Goal: Information Seeking & Learning: Learn about a topic

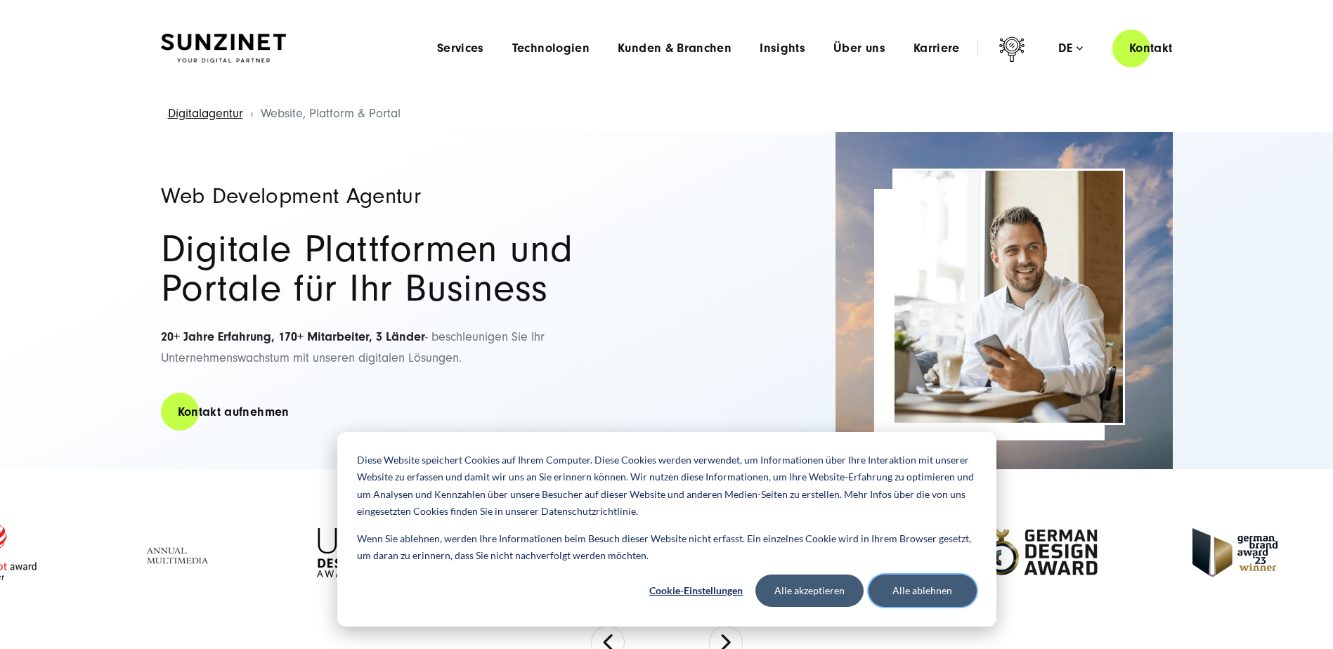
click at [914, 587] on button "Alle ablehnen" at bounding box center [923, 591] width 108 height 32
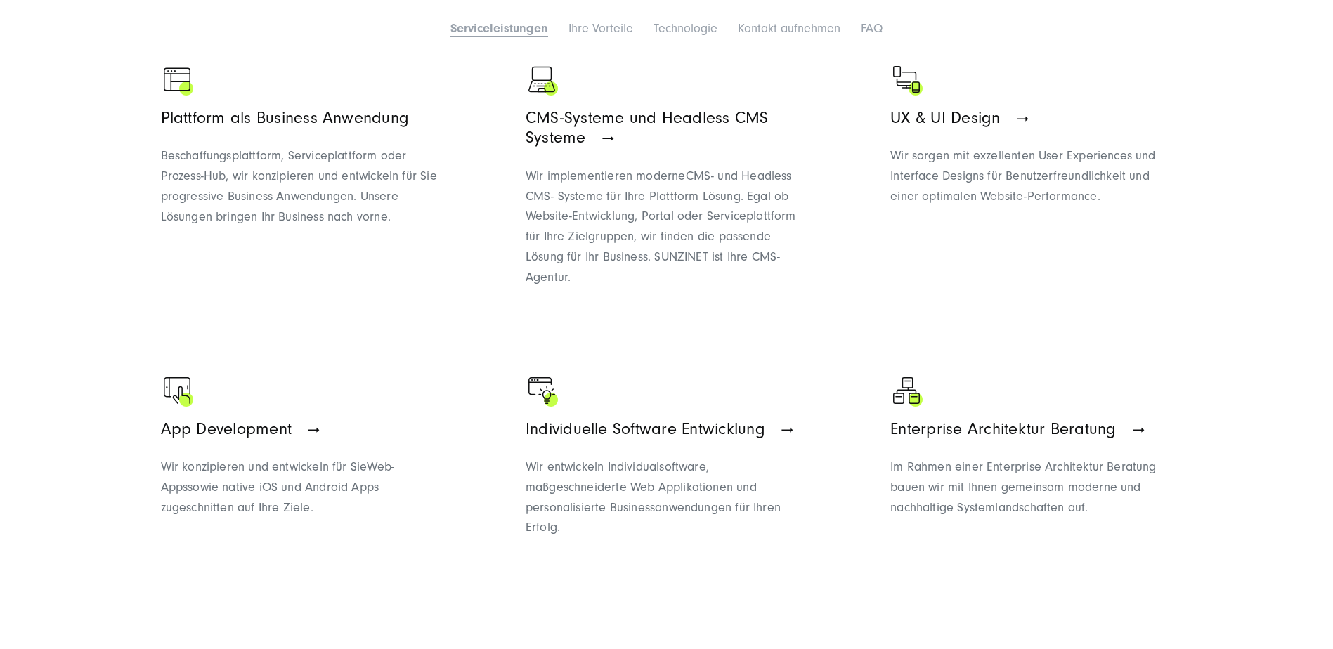
scroll to position [984, 0]
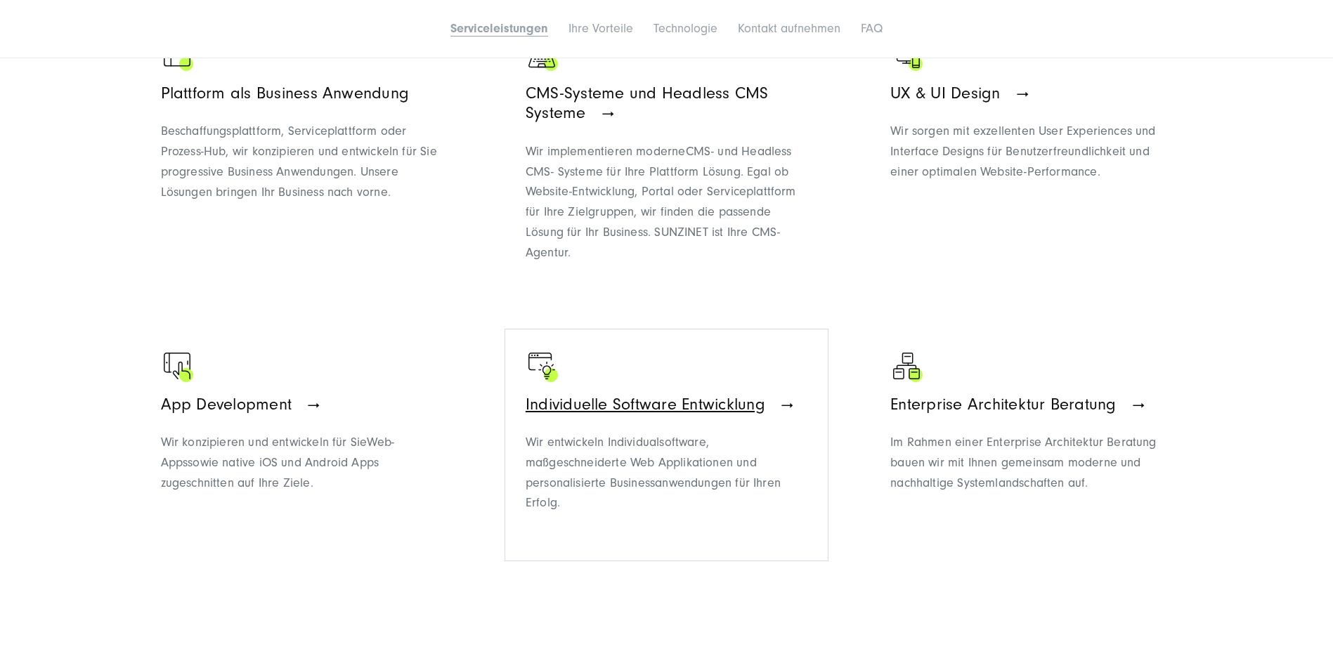
click at [661, 408] on span "Individuelle Software Entwicklung" at bounding box center [646, 404] width 240 height 19
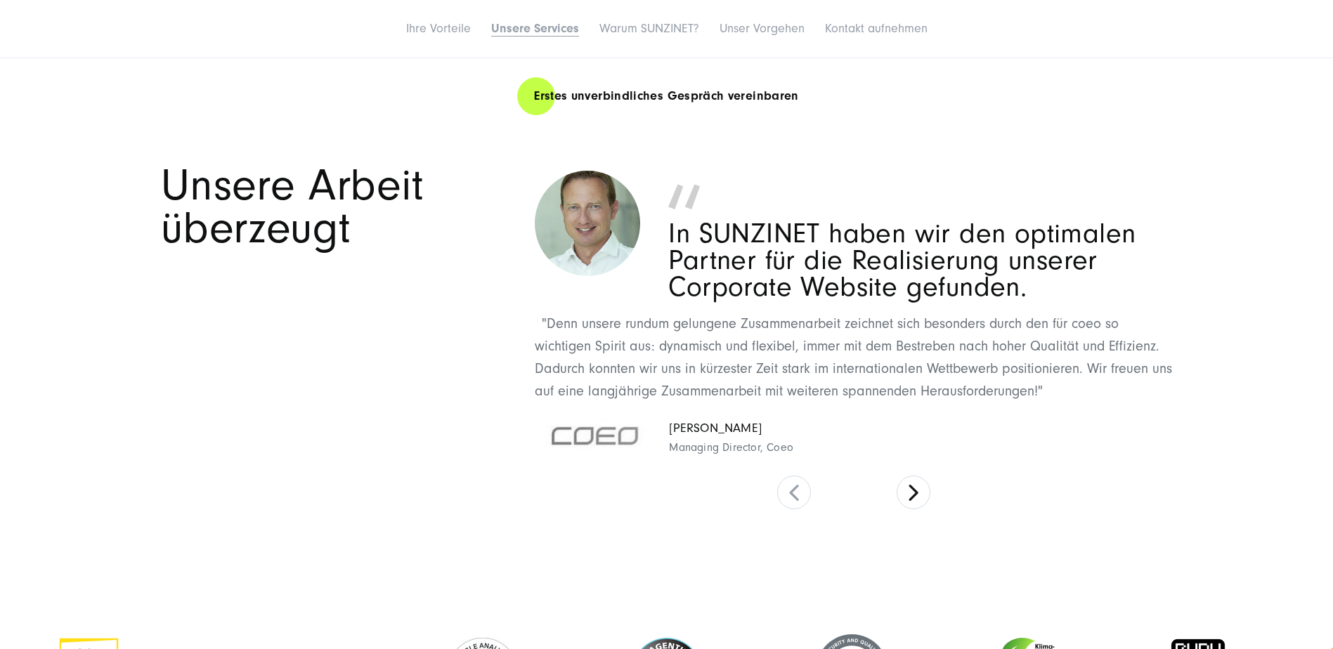
scroll to position [2390, 0]
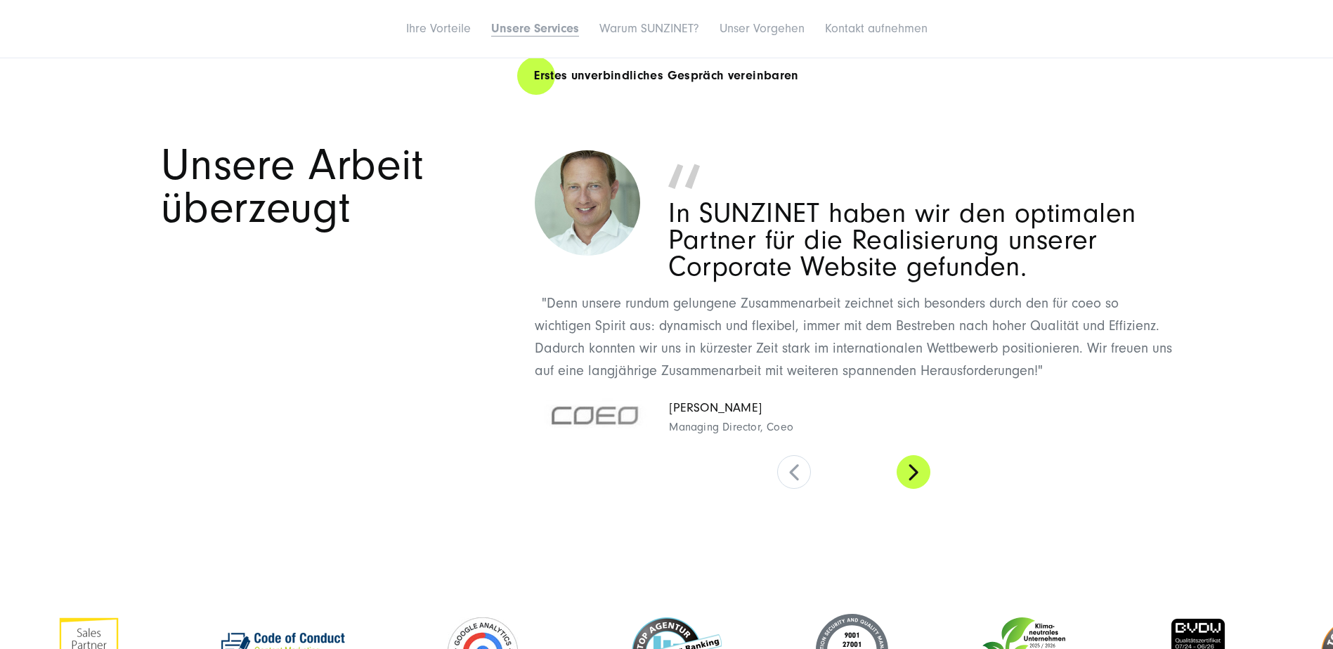
click at [916, 474] on button at bounding box center [914, 472] width 34 height 34
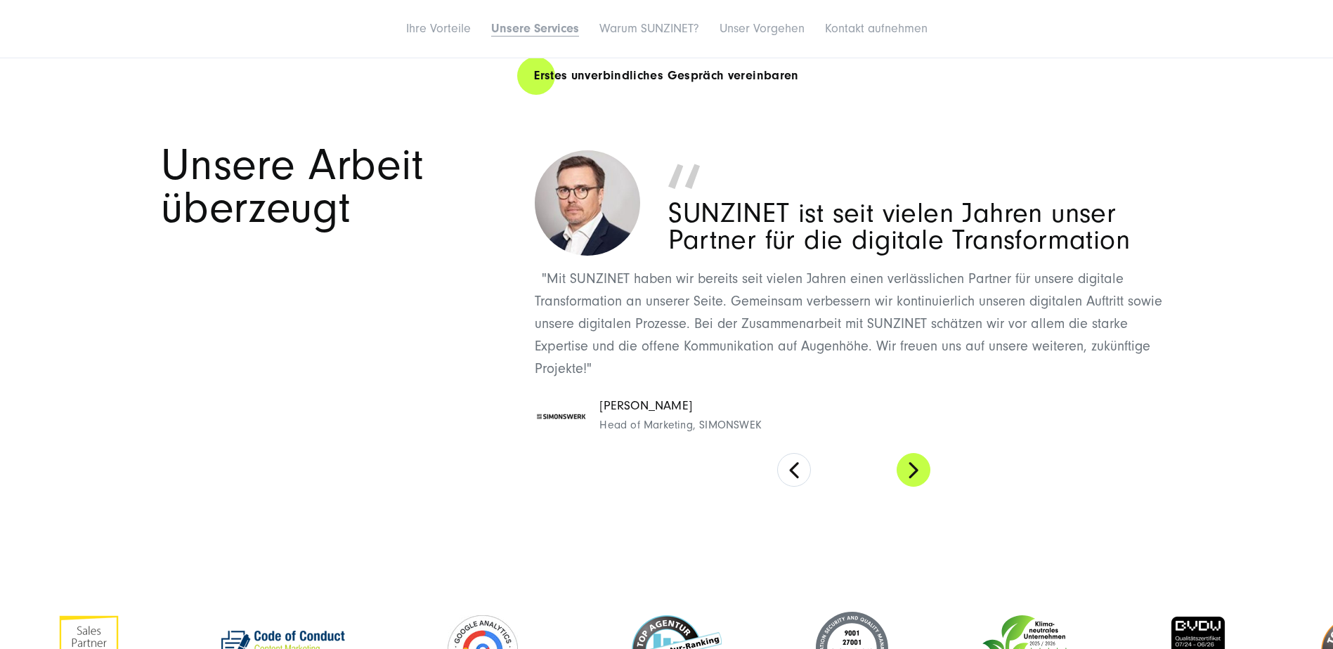
click at [916, 474] on button at bounding box center [914, 470] width 34 height 34
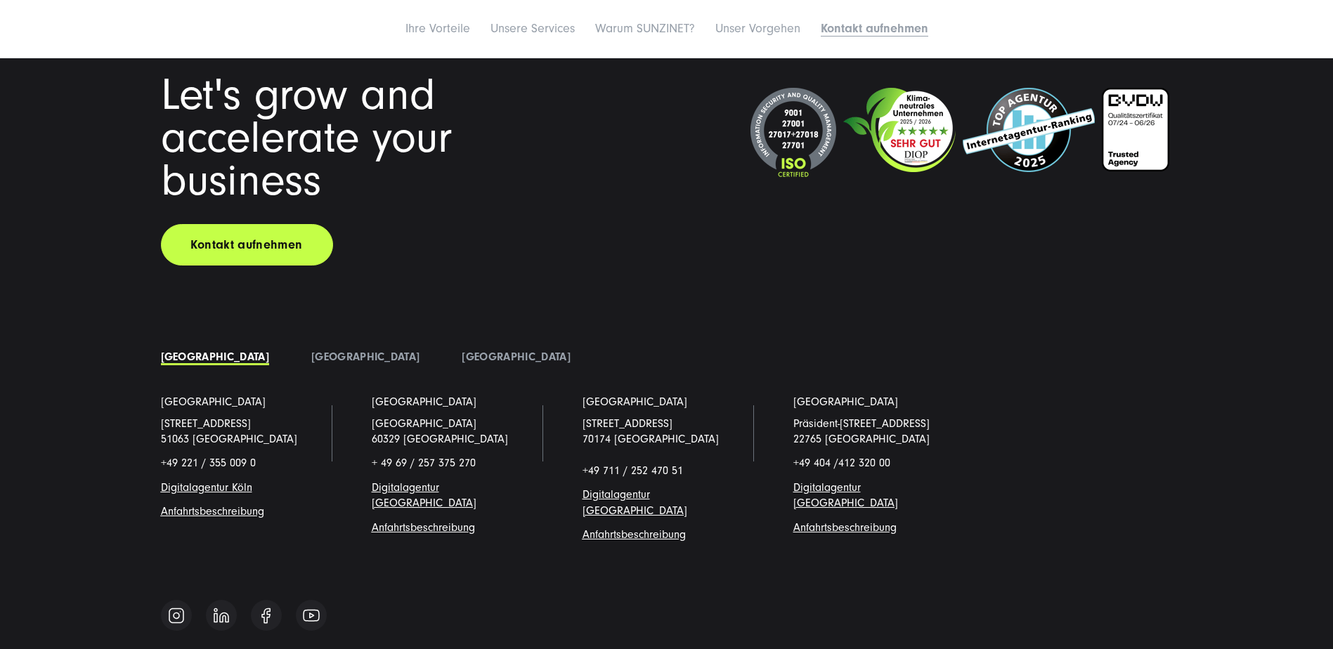
scroll to position [6888, 0]
